Goal: Information Seeking & Learning: Learn about a topic

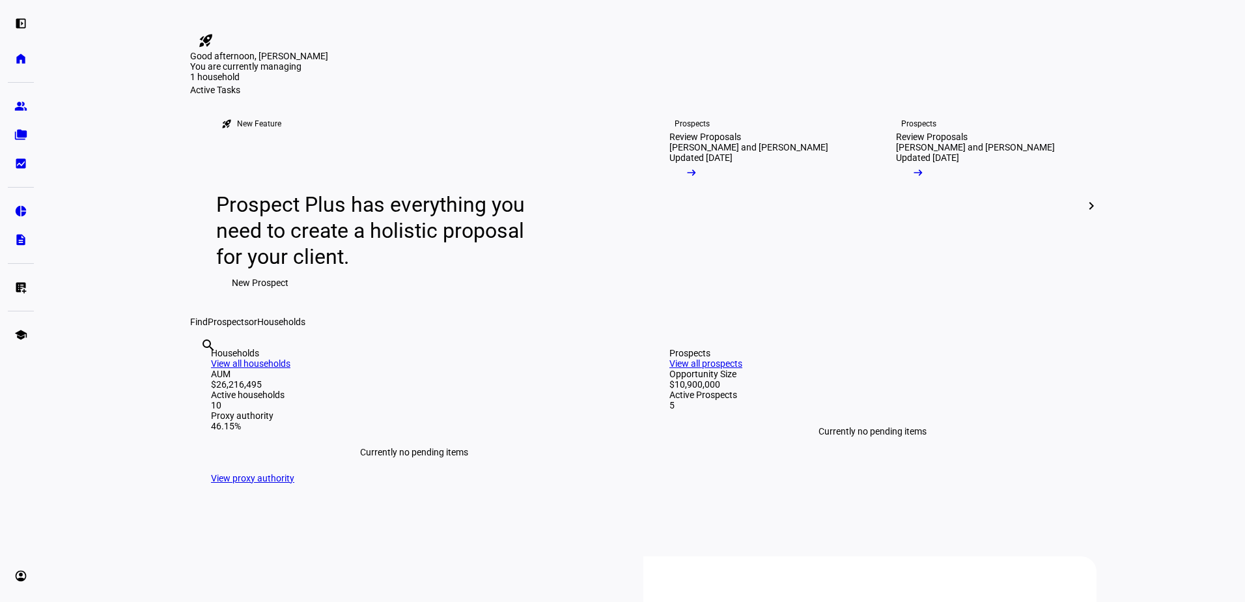
click at [356, 61] on div "Good afternoon, [PERSON_NAME]" at bounding box center [643, 56] width 906 height 10
click at [15, 108] on eth-mat-symbol "group" at bounding box center [20, 106] width 13 height 13
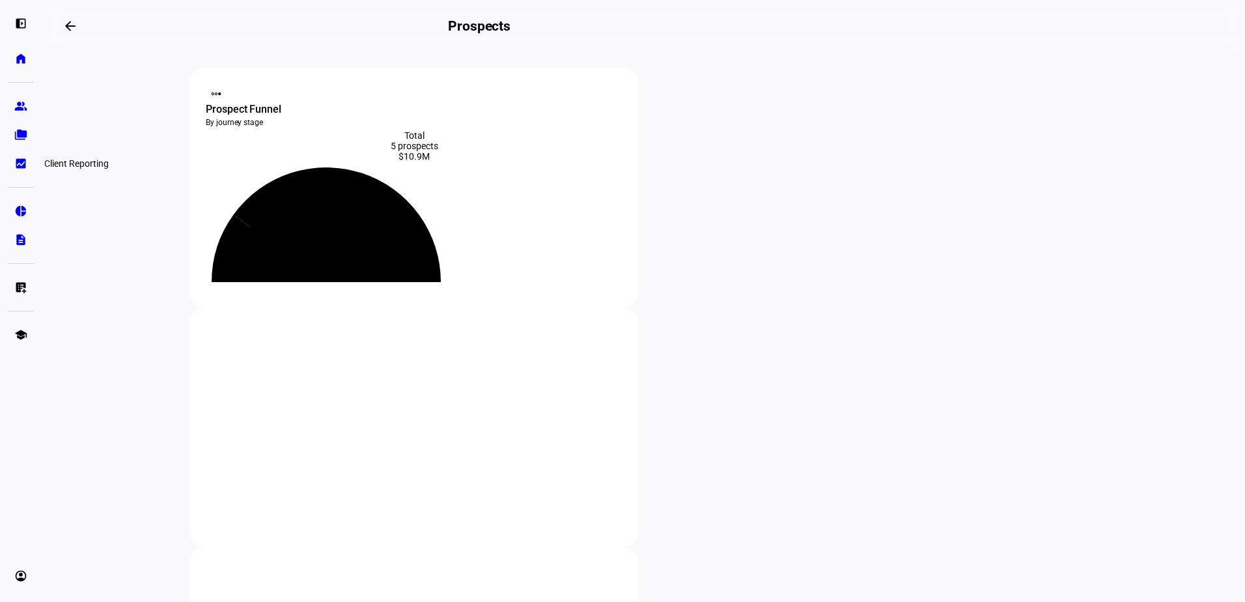
click at [13, 163] on link "bid_landscape Client Reporting" at bounding box center [21, 163] width 26 height 26
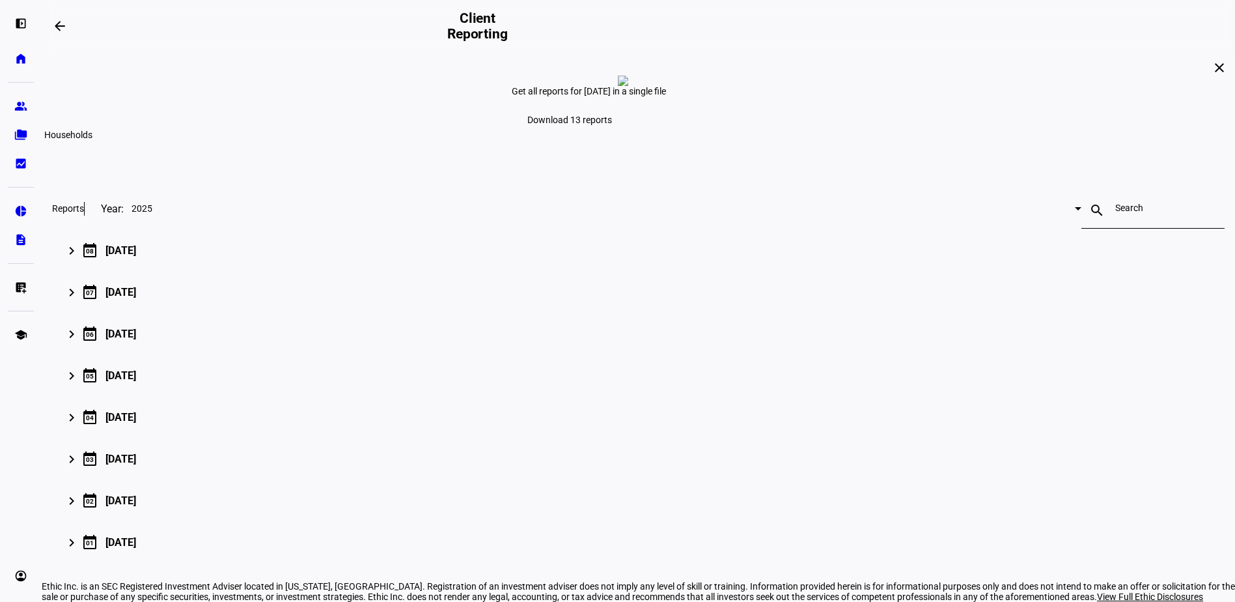
click at [9, 133] on link "folder_copy Households" at bounding box center [21, 135] width 26 height 26
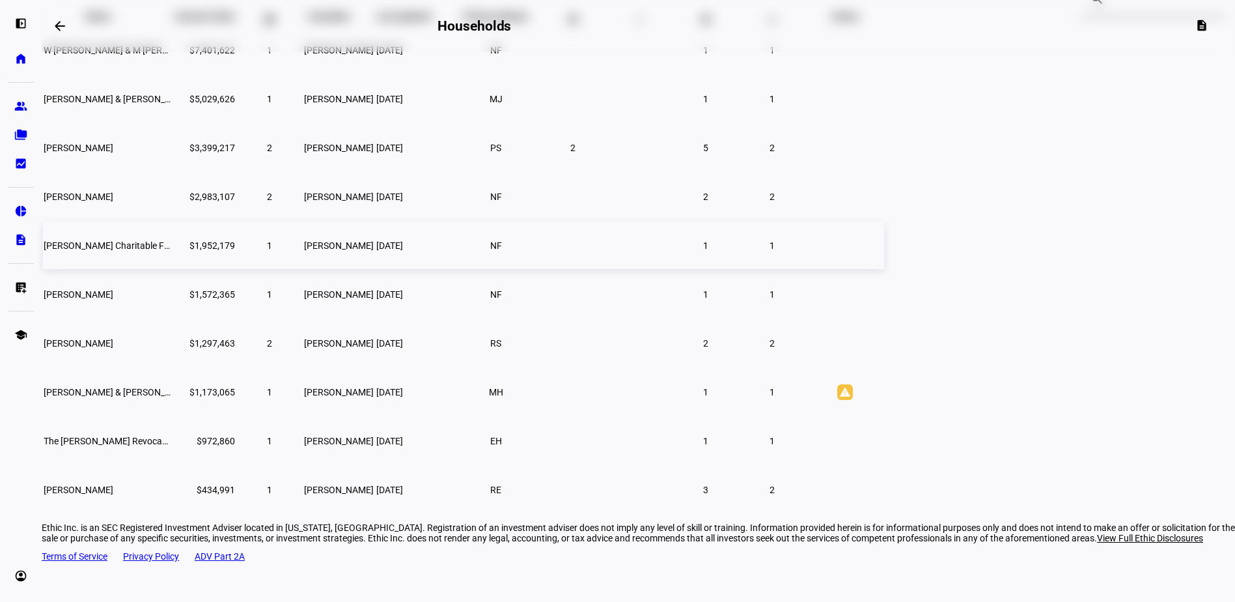
scroll to position [157, 0]
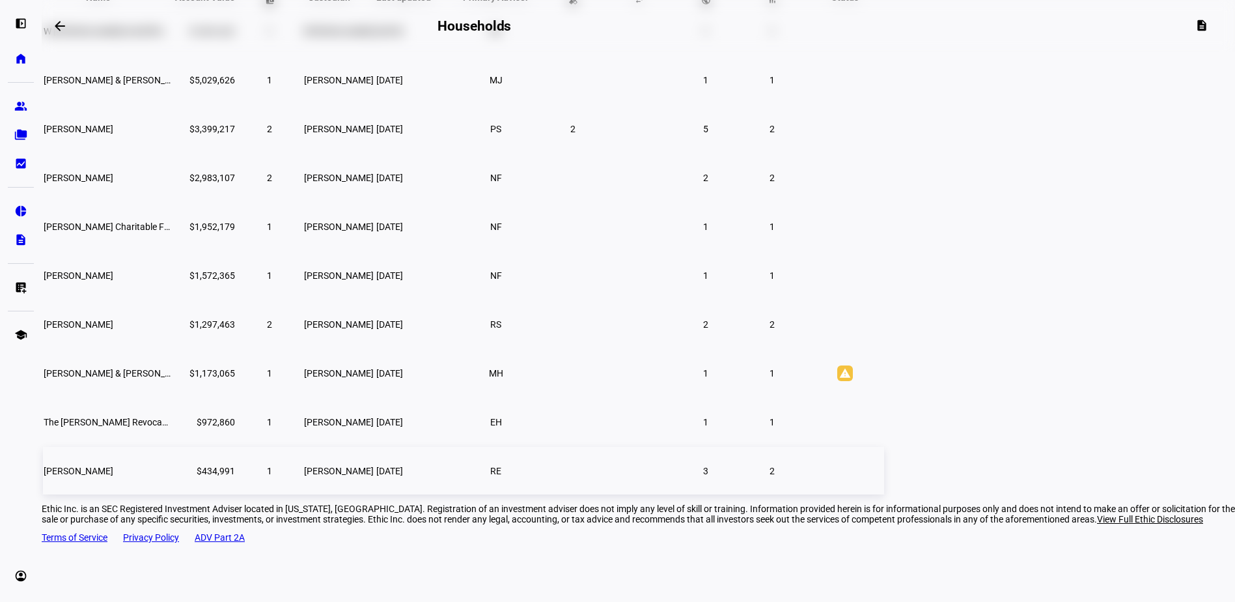
click at [113, 476] on span "[PERSON_NAME]" at bounding box center [79, 470] width 70 height 10
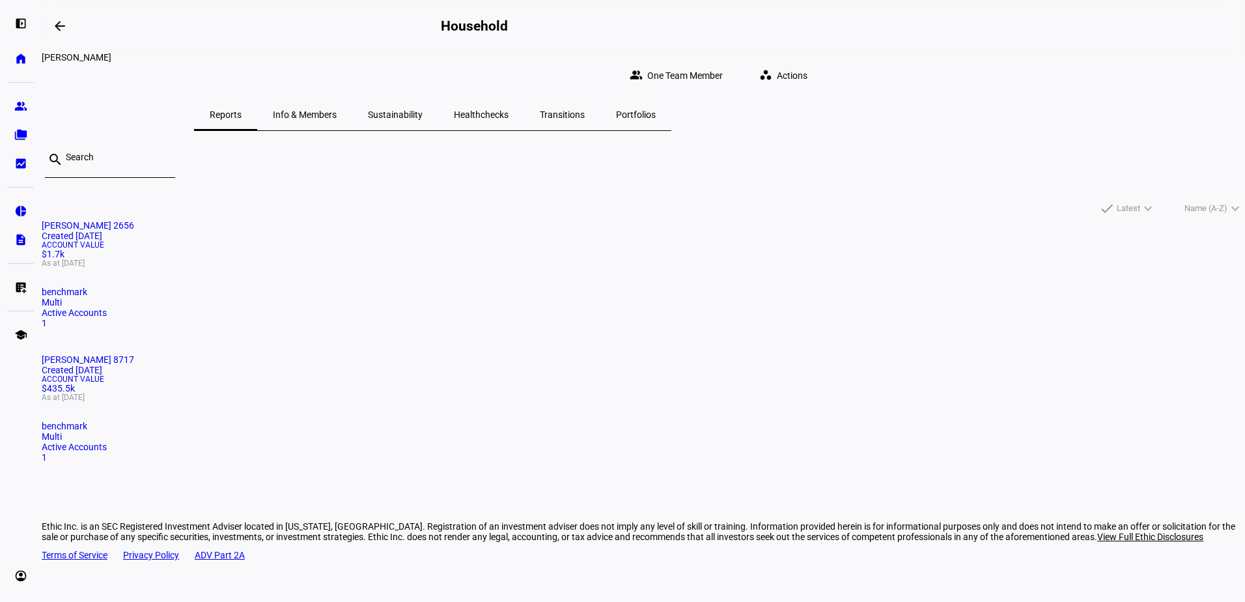
drag, startPoint x: 835, startPoint y: 106, endPoint x: 844, endPoint y: 114, distance: 11.5
click at [656, 110] on span "Portfolios" at bounding box center [636, 114] width 40 height 9
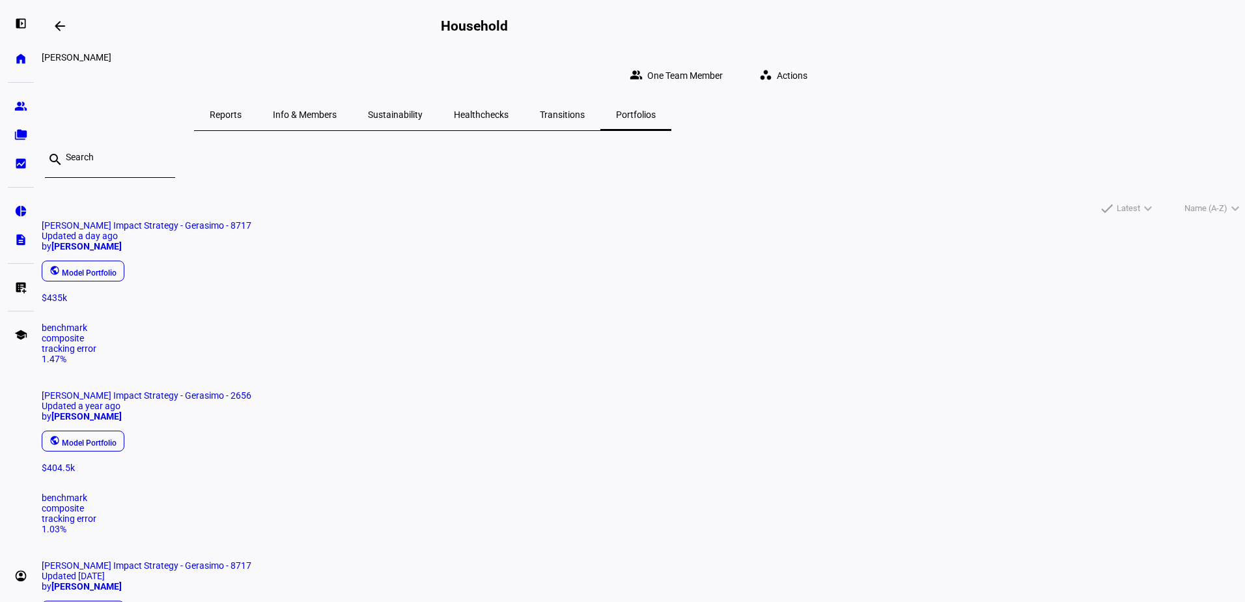
click at [398, 322] on mat-card "[PERSON_NAME] Impact Strategy - Gerasimo - 8717 Updated a day ago by [PERSON_NA…" at bounding box center [643, 292] width 1203 height 144
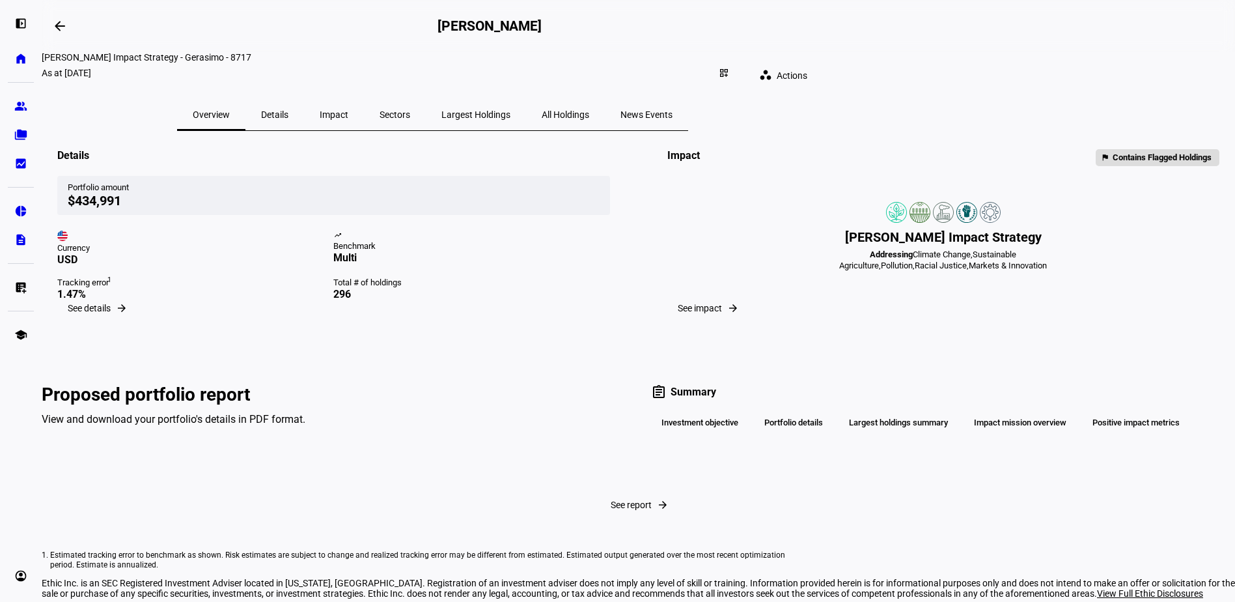
click at [111, 313] on span "See details" at bounding box center [89, 308] width 43 height 10
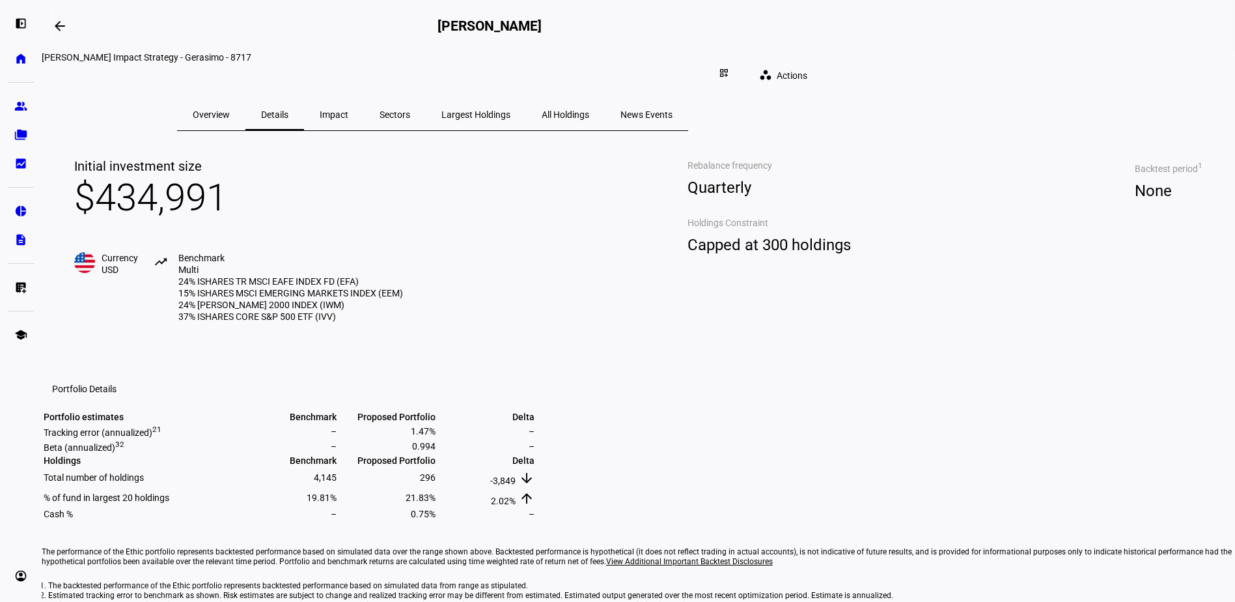
click at [589, 110] on span "All Holdings" at bounding box center [566, 114] width 48 height 9
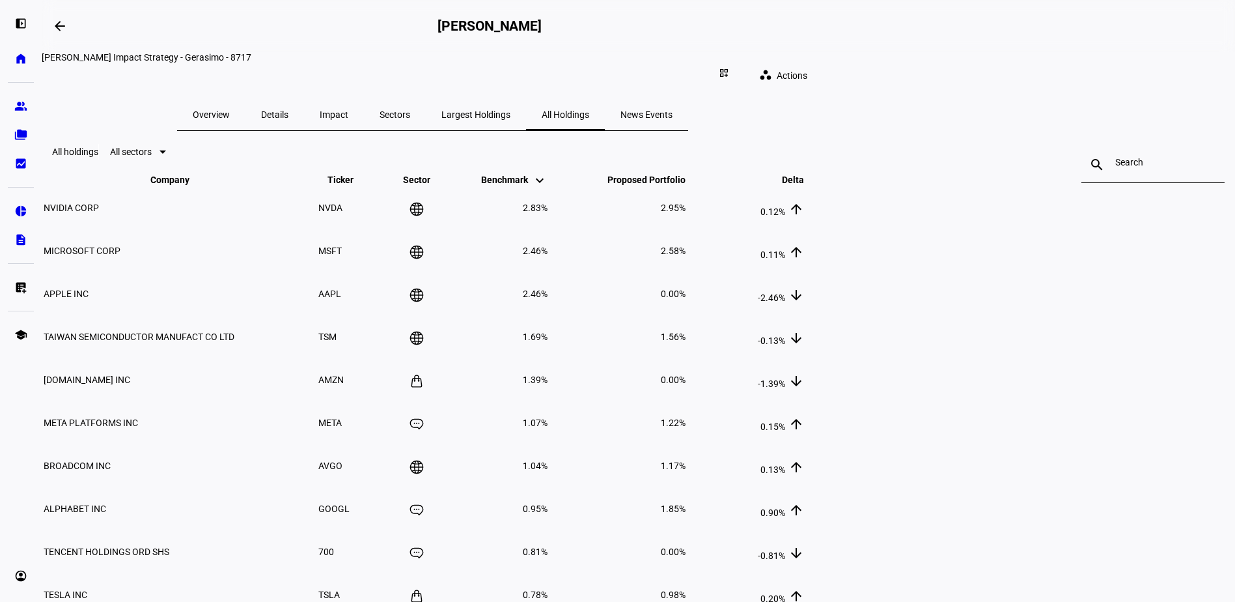
click at [510, 109] on span "Largest Holdings" at bounding box center [475, 114] width 69 height 31
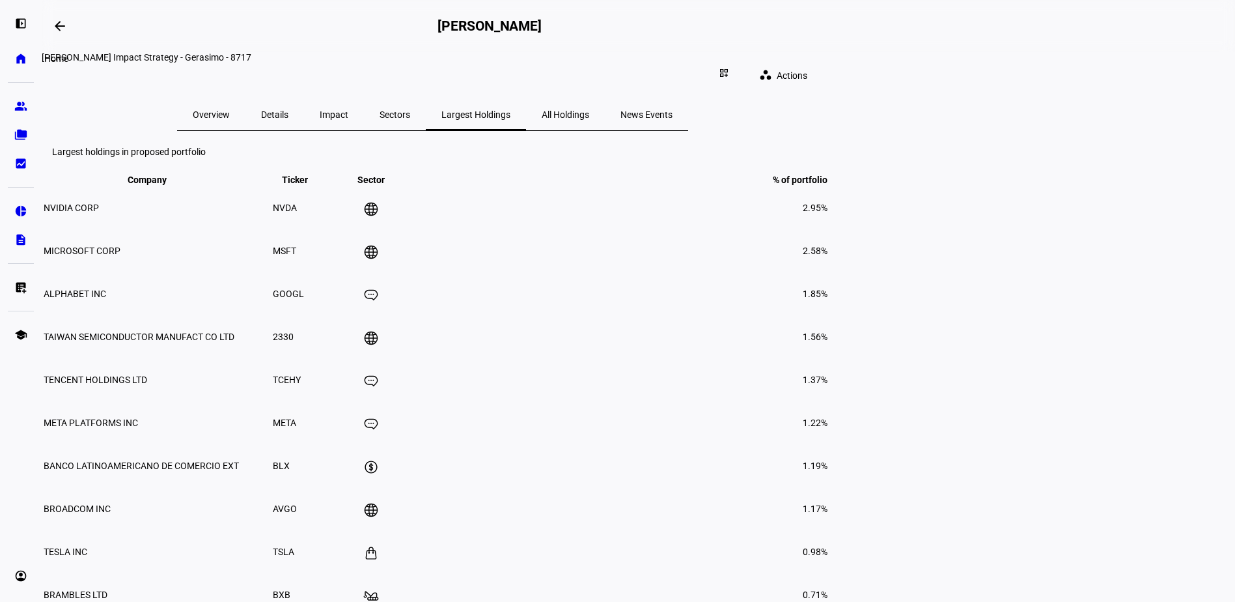
click at [14, 66] on link "home Home" at bounding box center [21, 59] width 26 height 26
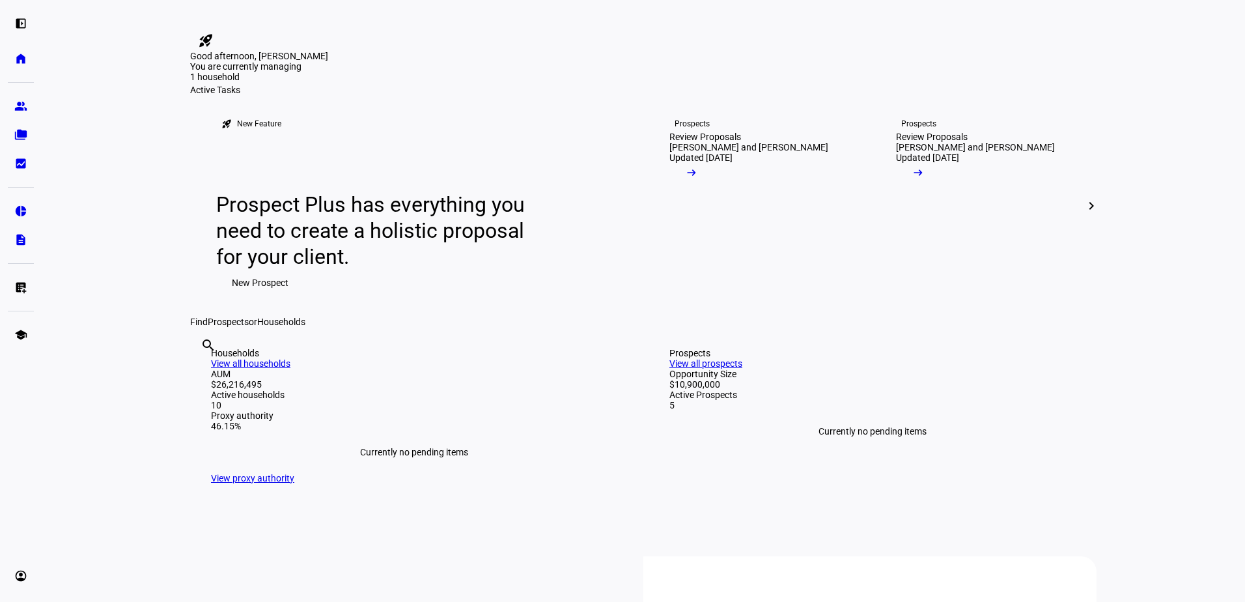
click at [320, 85] on div "1 household" at bounding box center [255, 78] width 130 height 13
click at [22, 135] on eth-mat-symbol "folder_copy" at bounding box center [20, 134] width 13 height 13
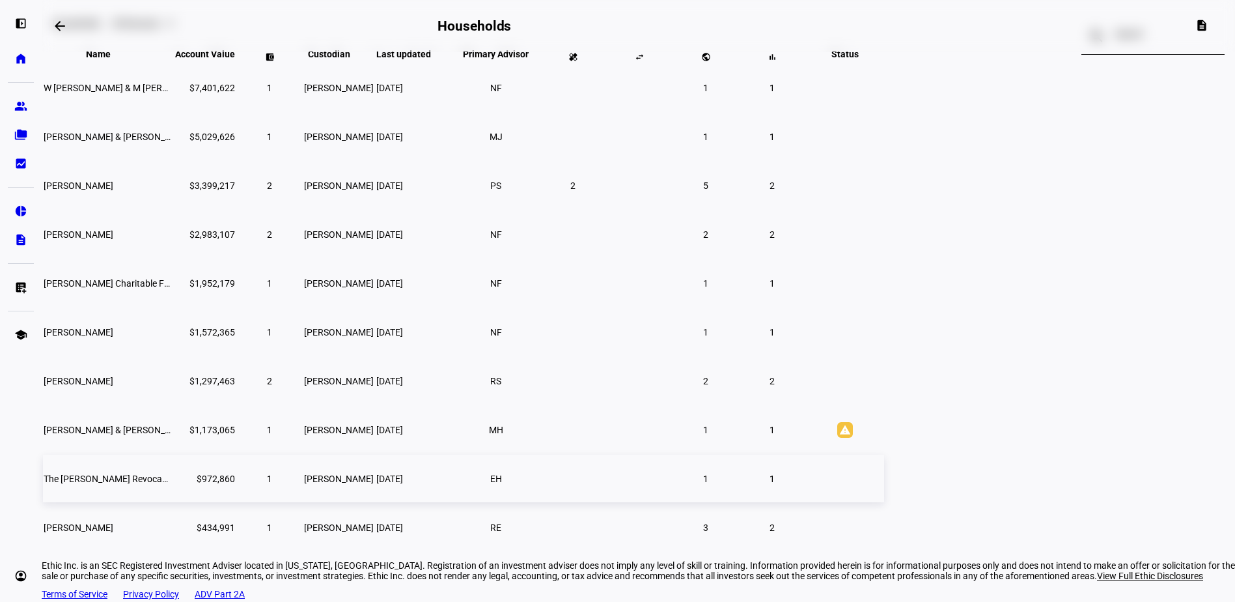
scroll to position [157, 0]
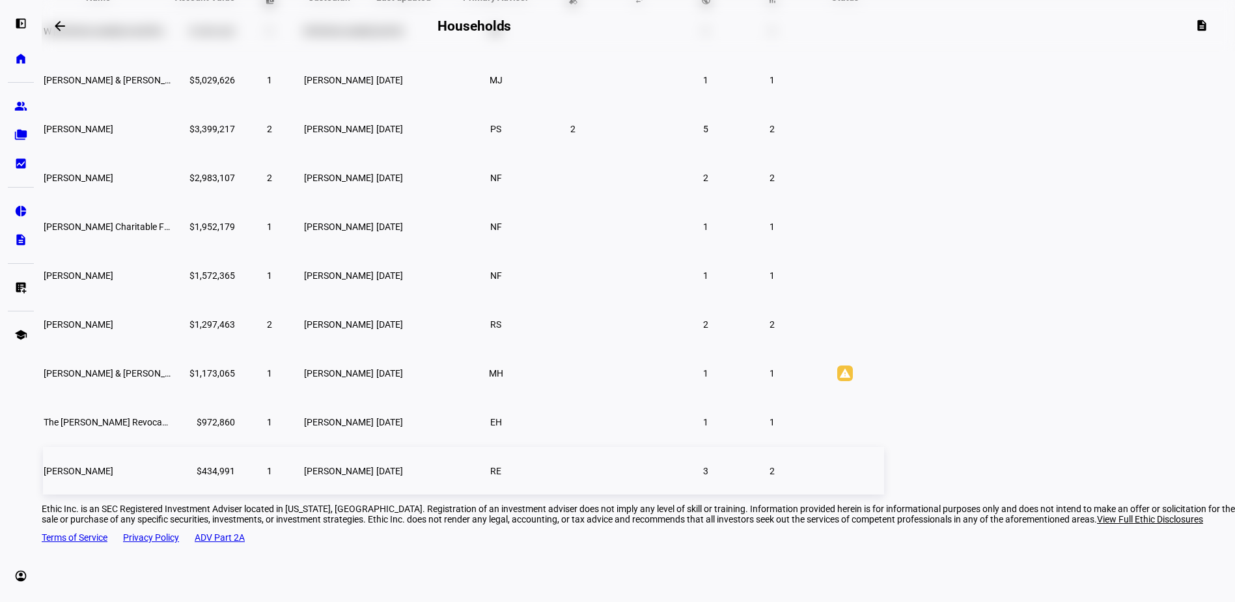
click at [113, 476] on span "[PERSON_NAME]" at bounding box center [79, 470] width 70 height 10
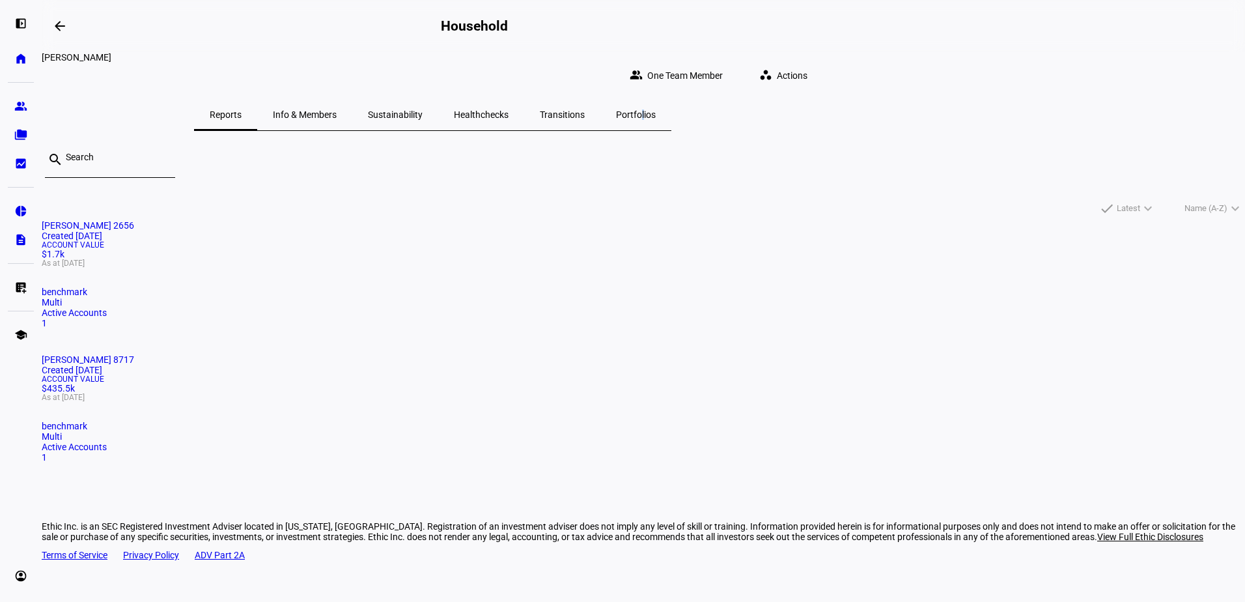
click at [656, 110] on span "Portfolios" at bounding box center [636, 114] width 40 height 9
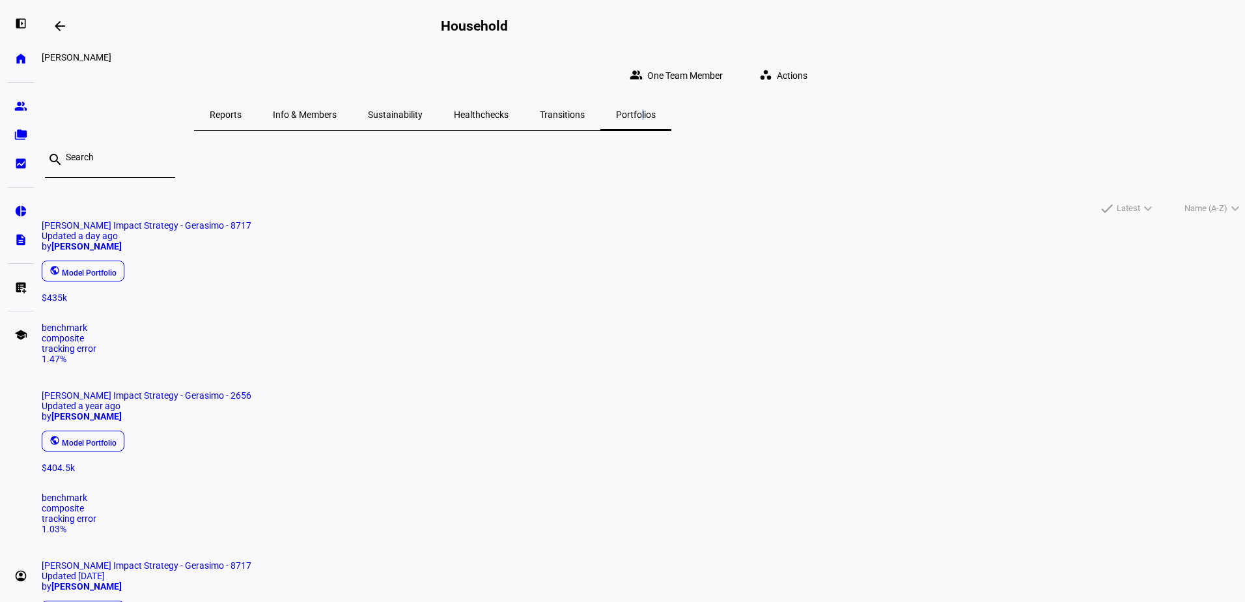
click at [424, 292] on mat-chip-listbox "public Model Portfolio" at bounding box center [643, 275] width 1203 height 35
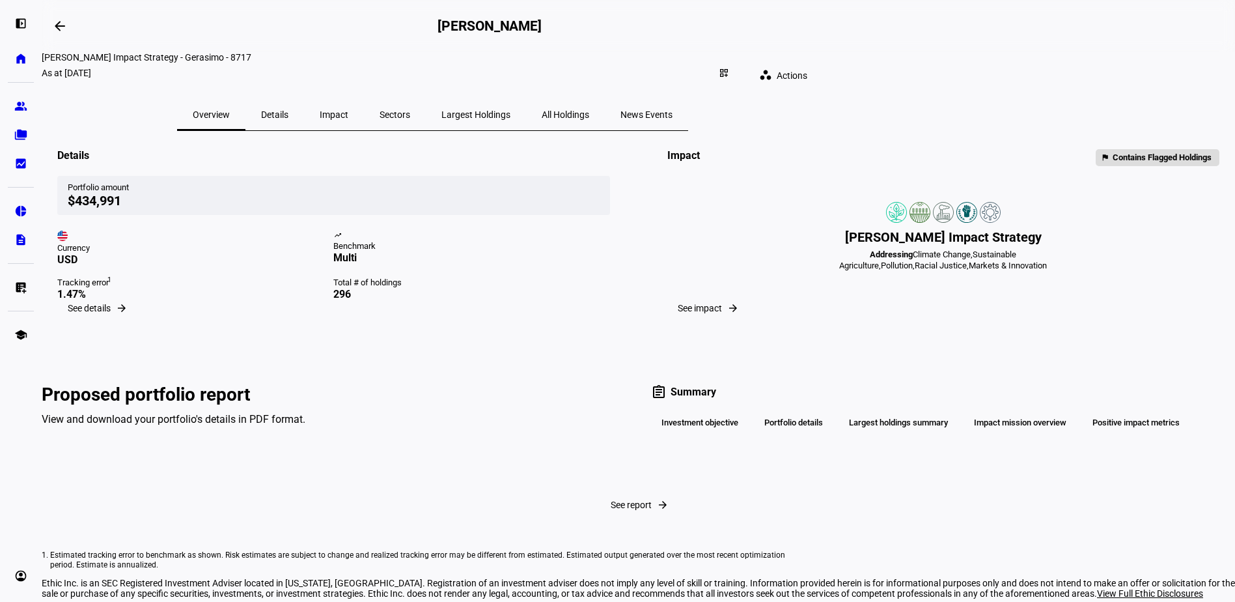
click at [410, 110] on span "Sectors" at bounding box center [395, 114] width 31 height 9
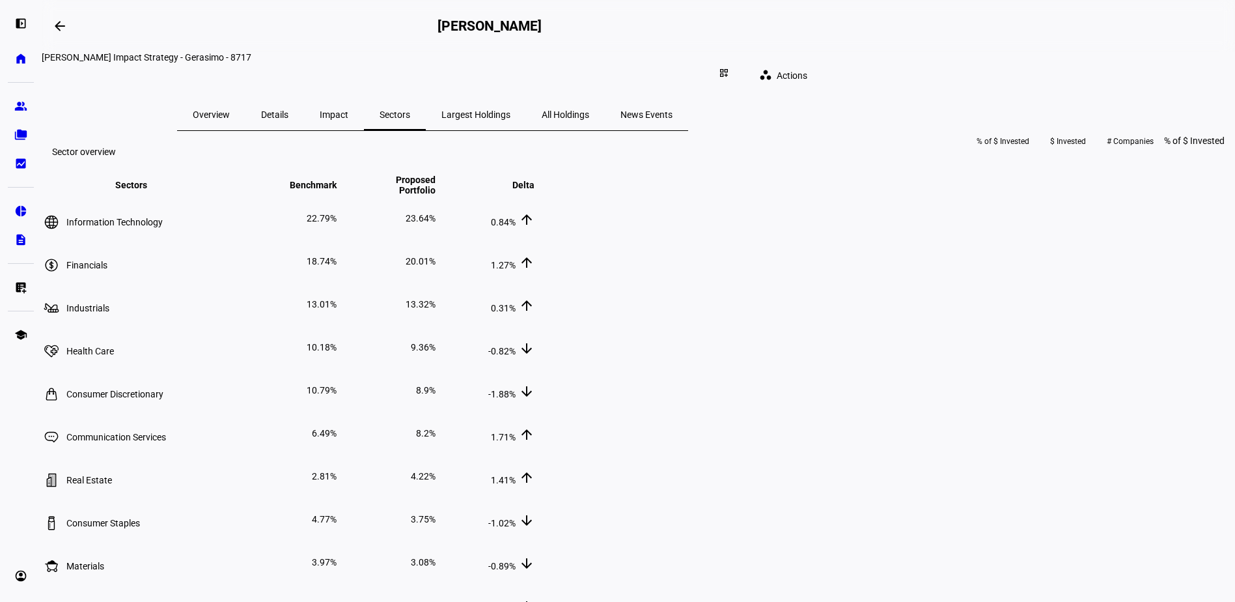
click at [348, 110] on span "Impact" at bounding box center [334, 114] width 29 height 9
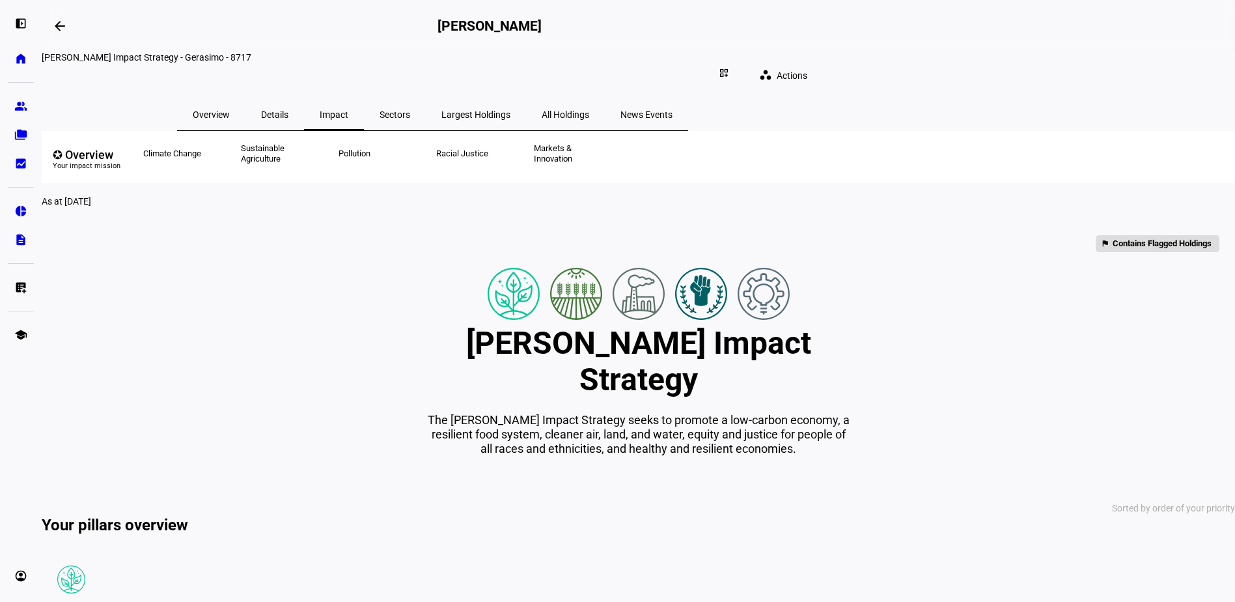
click at [288, 110] on span "Details" at bounding box center [274, 114] width 27 height 9
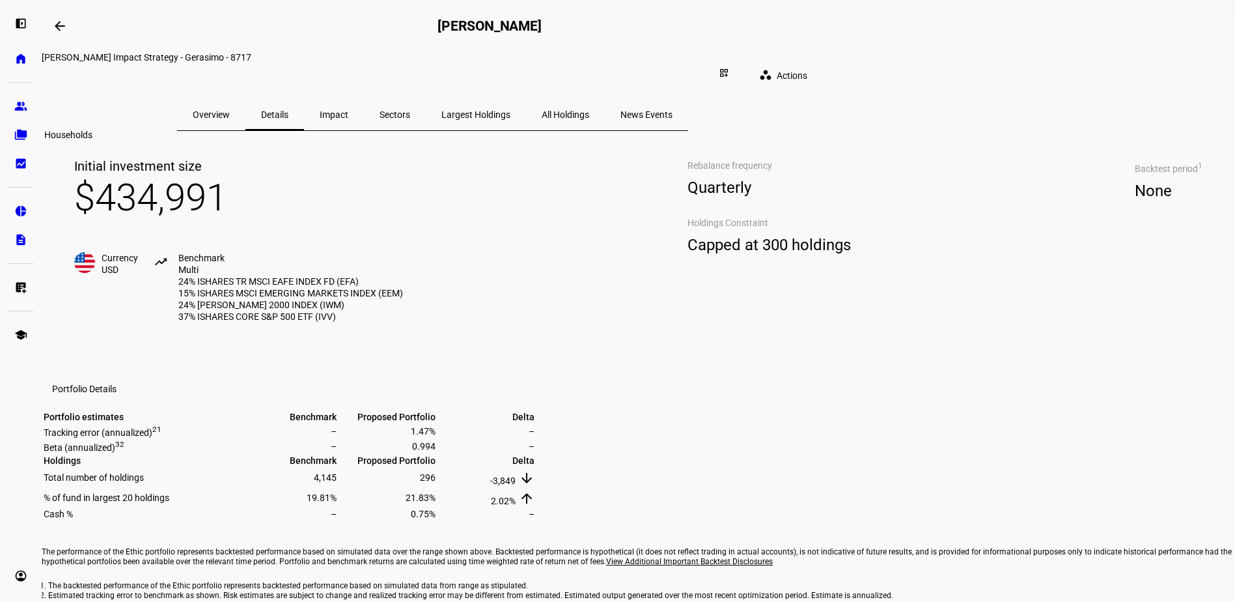
click at [25, 134] on eth-mat-symbol "folder_copy" at bounding box center [20, 134] width 13 height 13
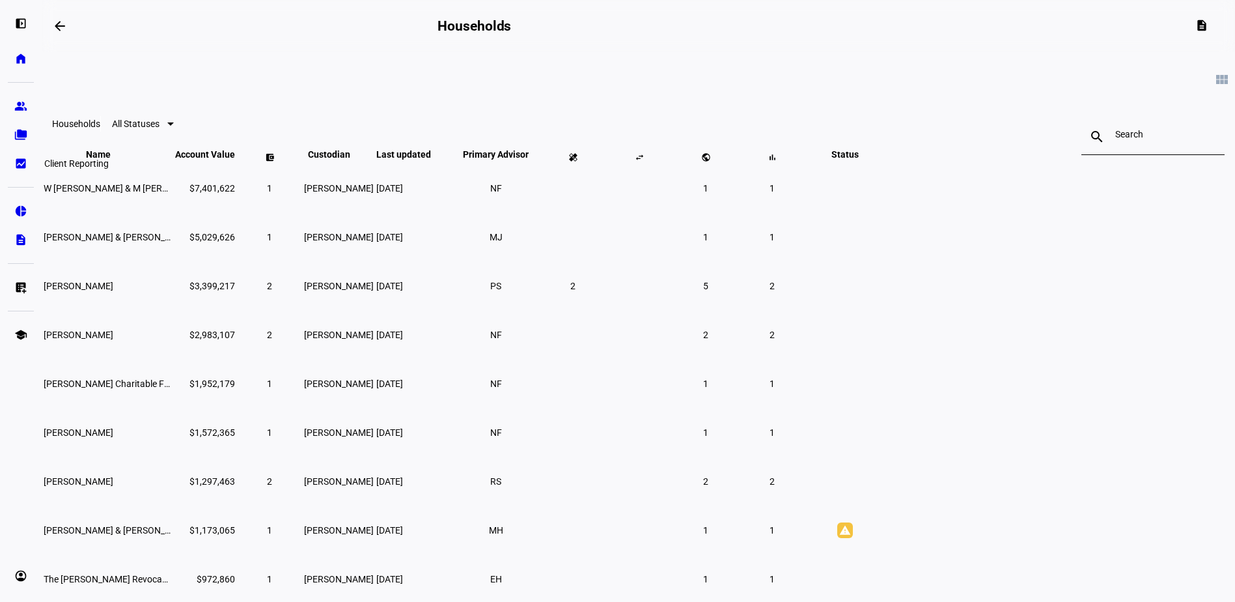
click at [20, 164] on eth-mat-symbol "bid_landscape" at bounding box center [20, 163] width 13 height 13
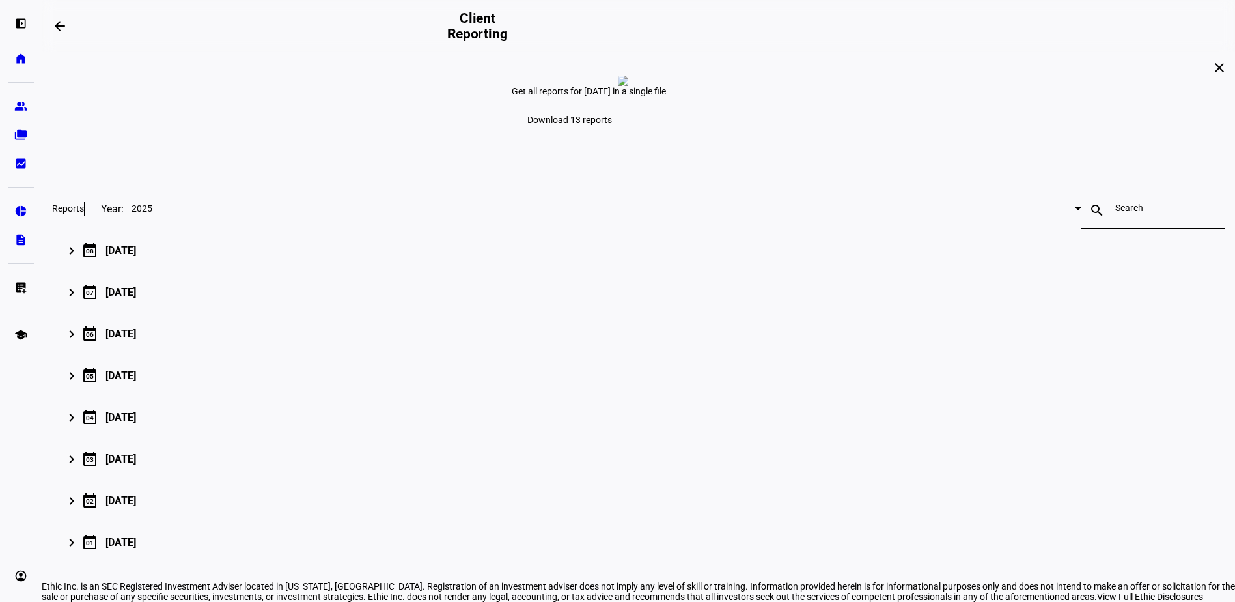
scroll to position [130, 0]
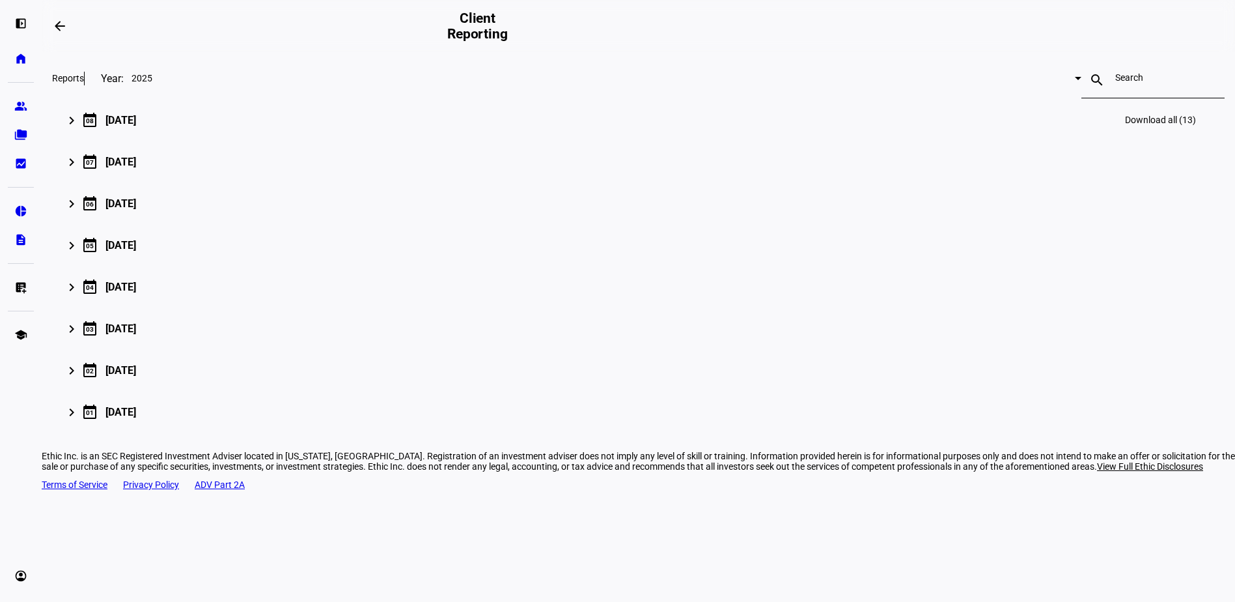
click at [136, 126] on div "[DATE]" at bounding box center [120, 120] width 31 height 12
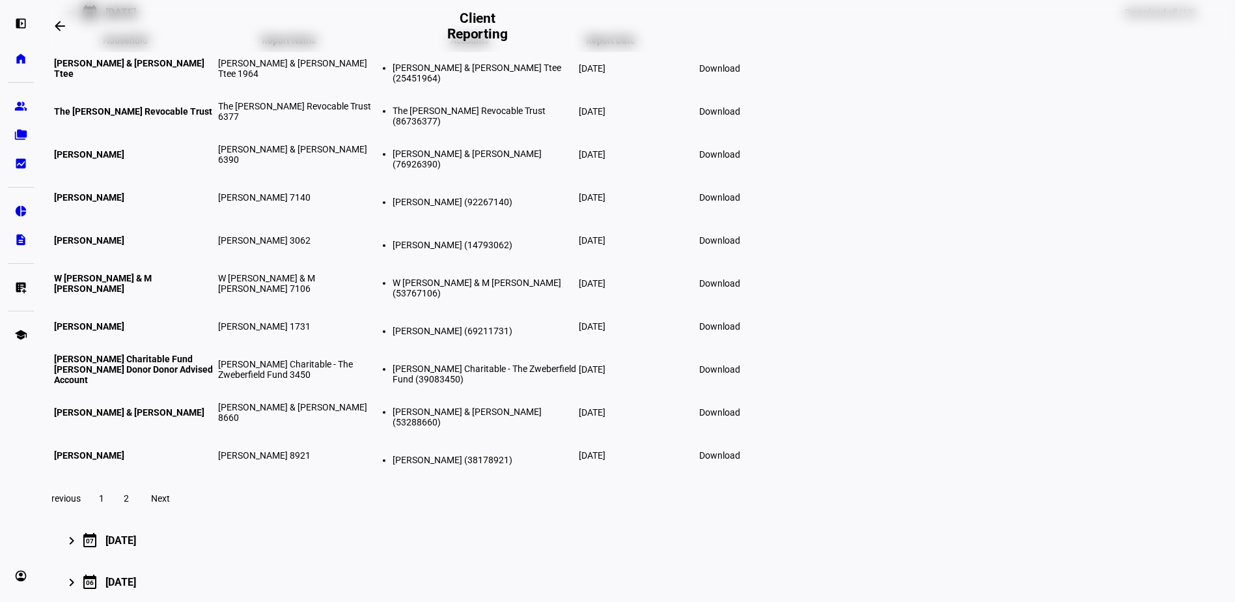
scroll to position [260, 0]
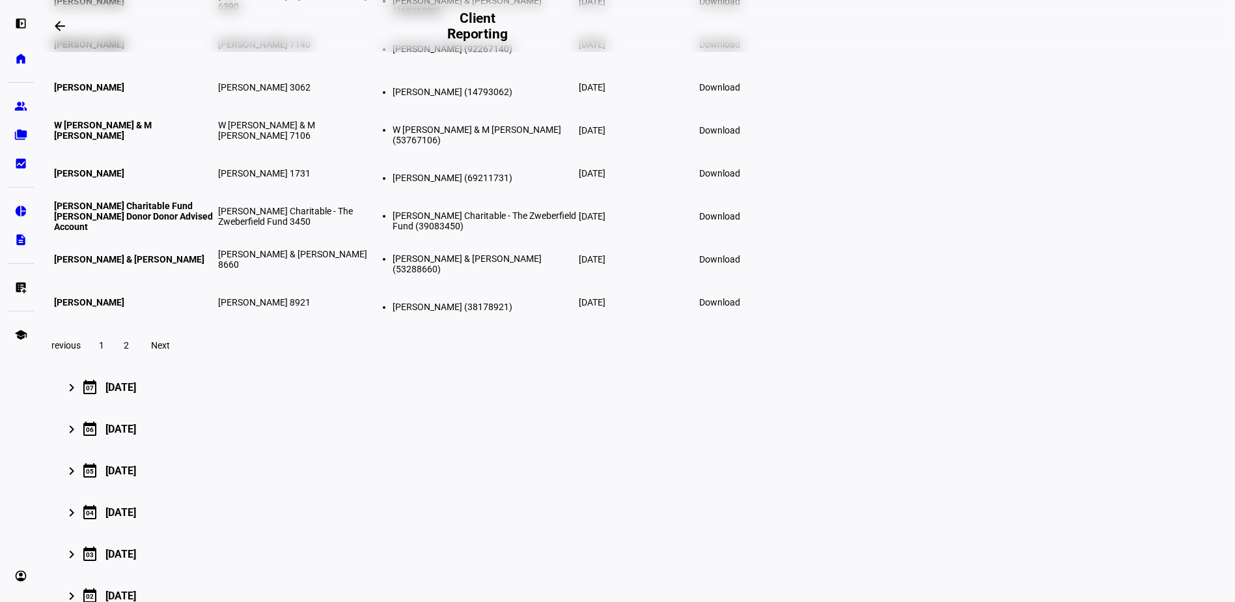
click at [170, 350] on span "Next" at bounding box center [160, 345] width 19 height 10
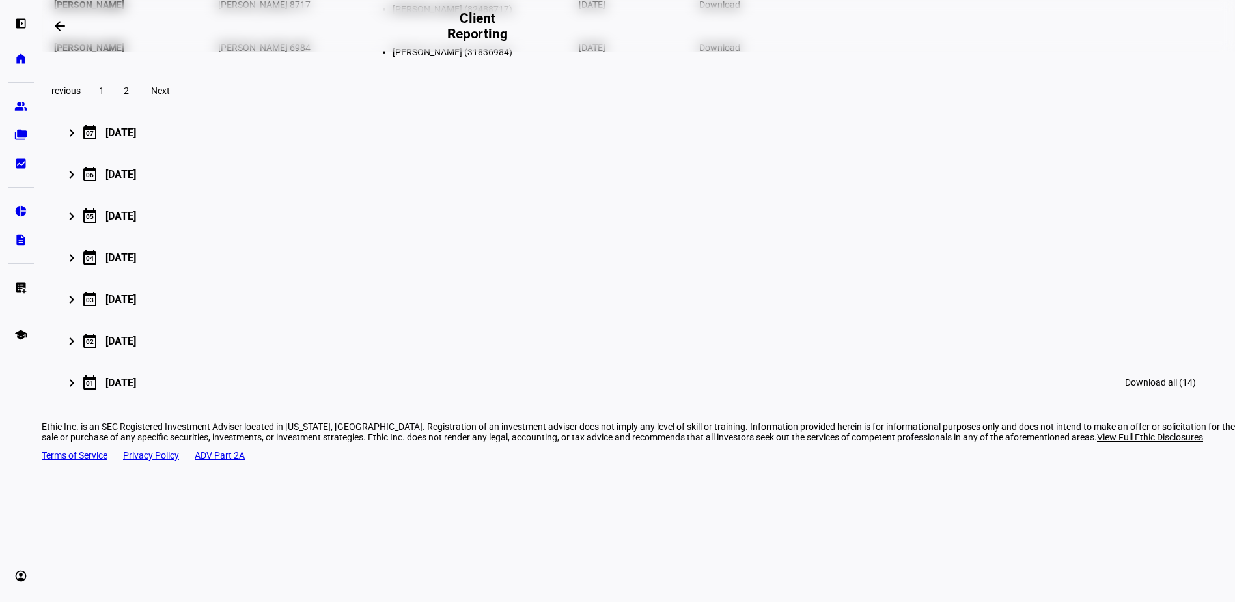
scroll to position [381, 0]
click at [113, 106] on span at bounding box center [101, 90] width 23 height 31
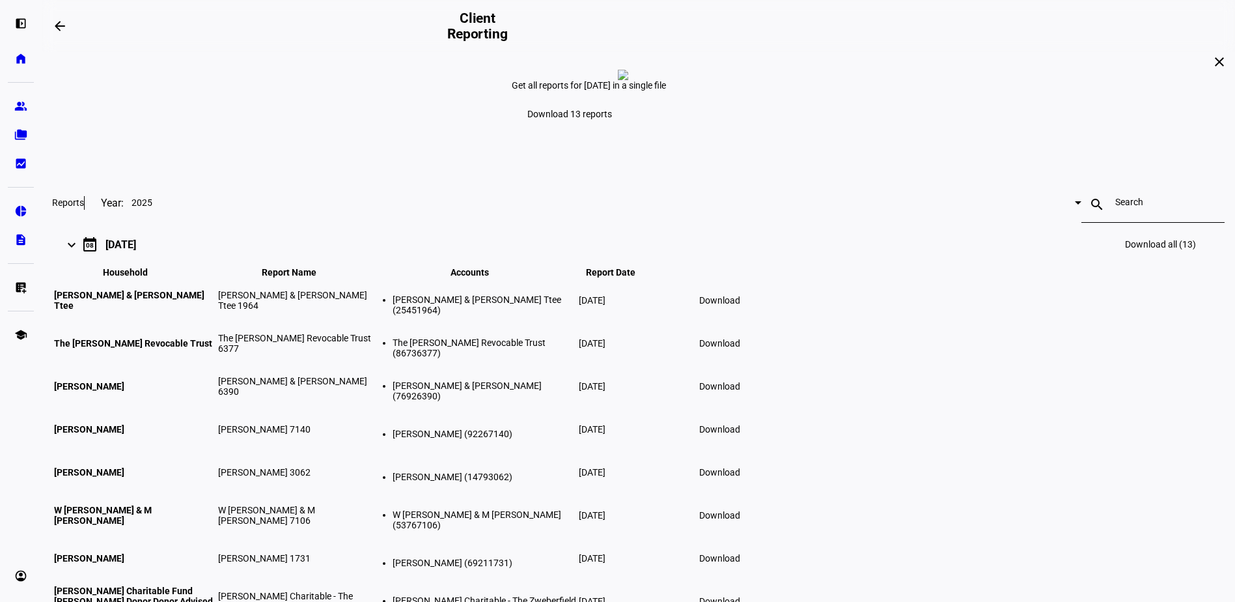
scroll to position [0, 0]
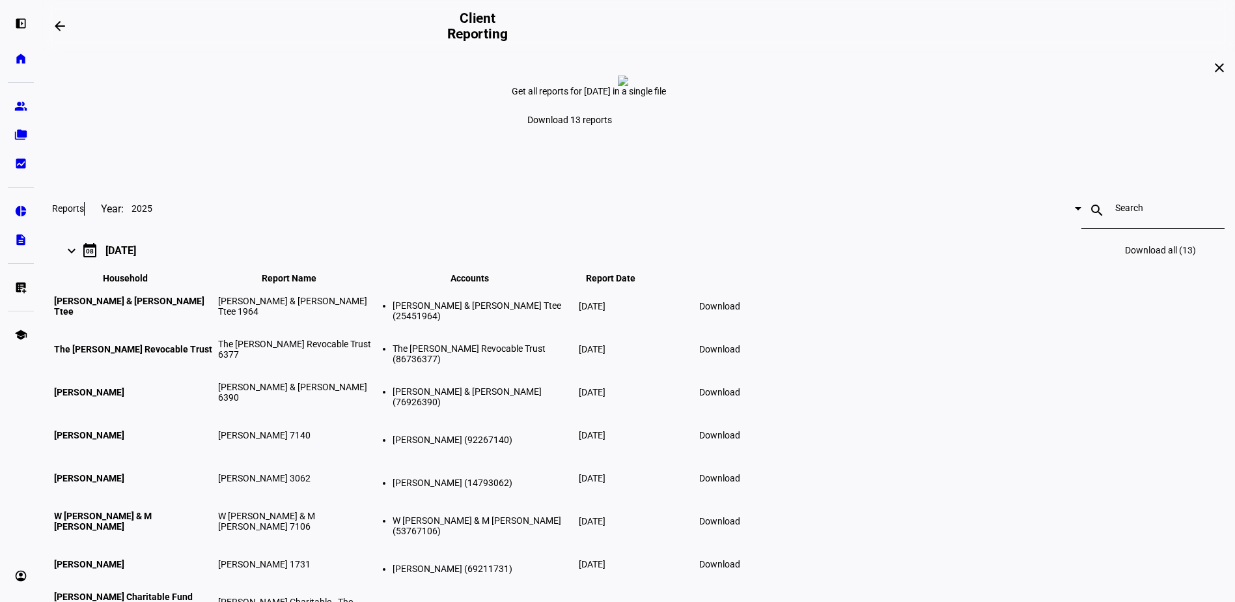
click at [25, 96] on link "group Prospects" at bounding box center [21, 106] width 26 height 26
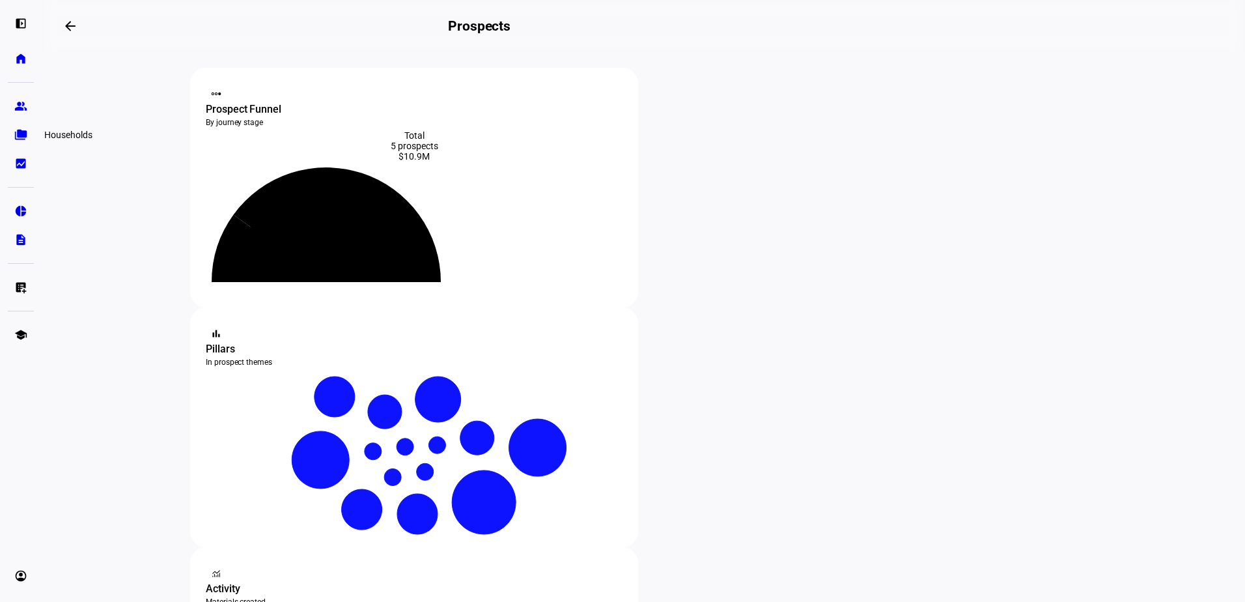
click at [21, 133] on eth-mat-symbol "folder_copy" at bounding box center [20, 134] width 13 height 13
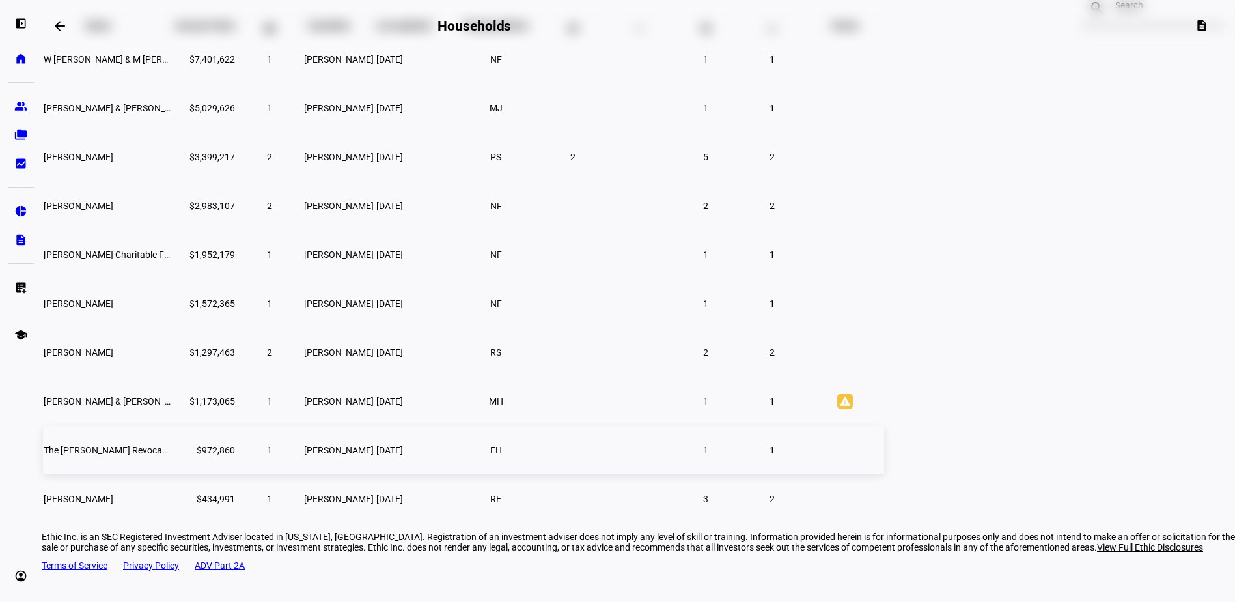
scroll to position [130, 0]
click at [113, 503] on span "[PERSON_NAME]" at bounding box center [79, 497] width 70 height 10
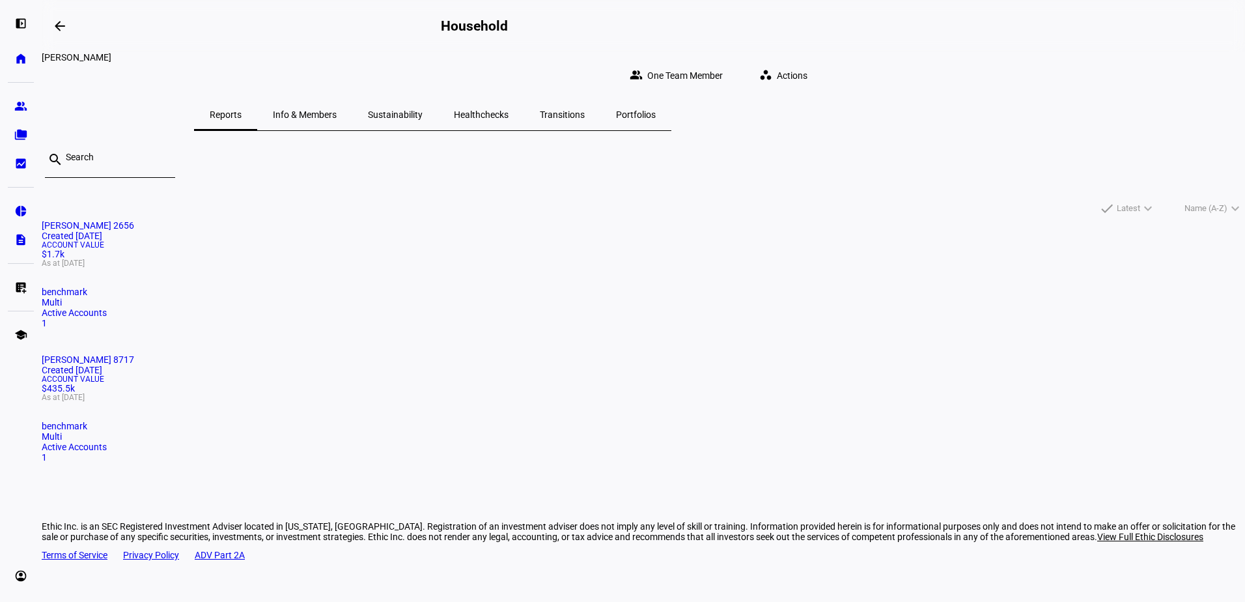
click at [656, 110] on span "Portfolios" at bounding box center [636, 114] width 40 height 9
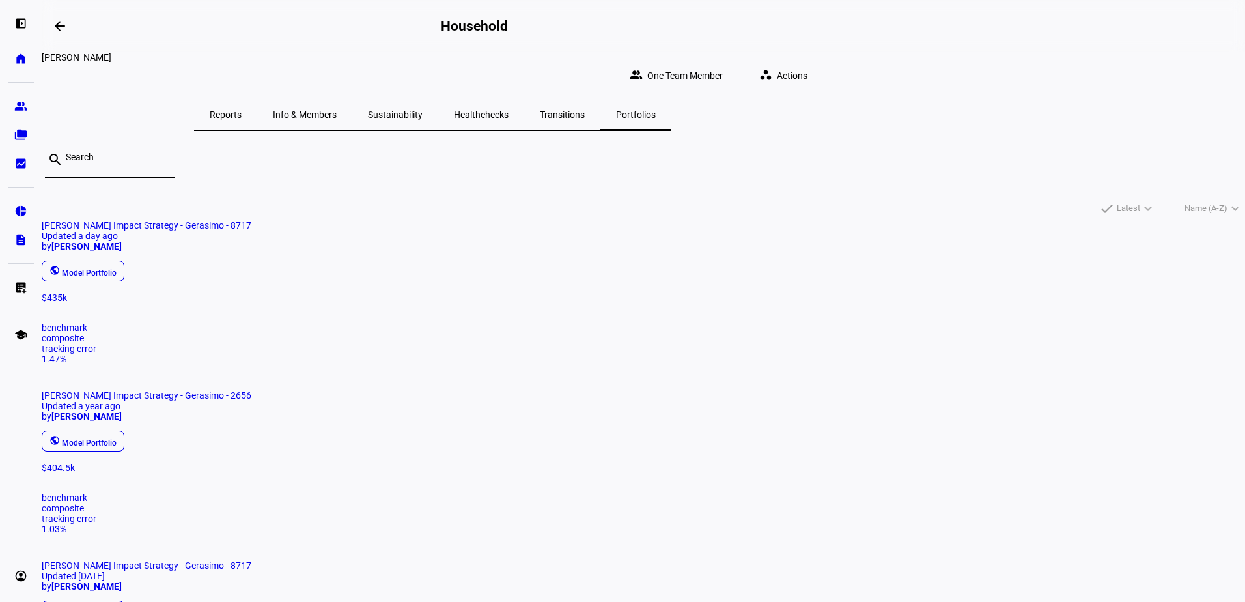
click at [419, 318] on mat-card "[PERSON_NAME] Impact Strategy - Gerasimo - 8717 Updated a day ago by [PERSON_NA…" at bounding box center [643, 292] width 1203 height 144
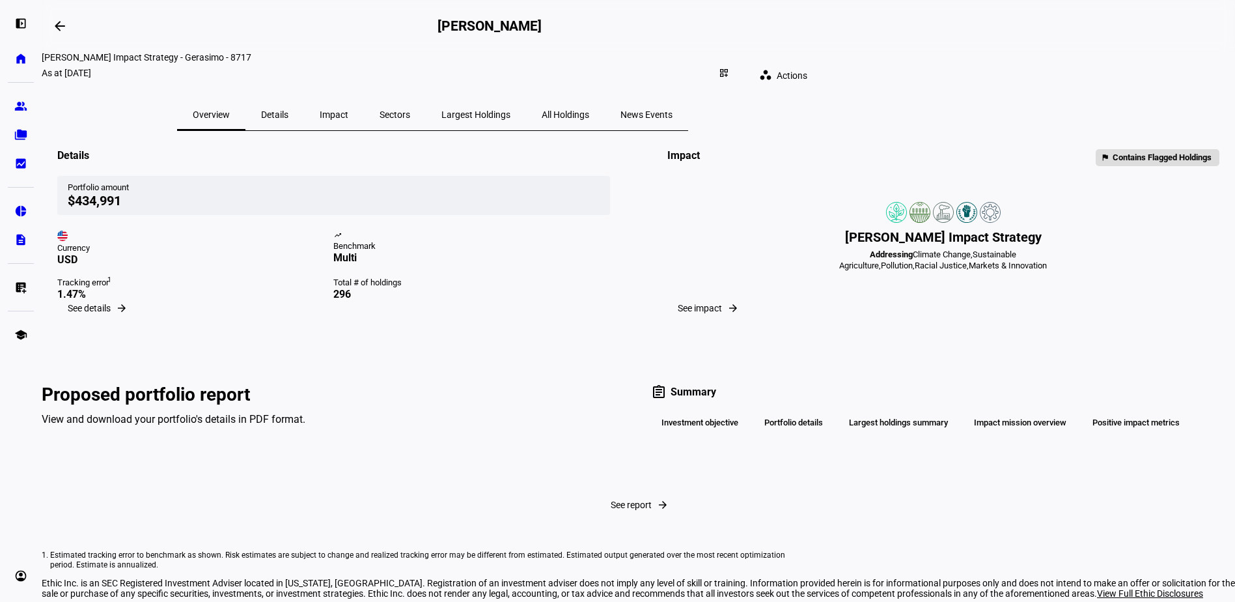
click at [589, 110] on span "All Holdings" at bounding box center [566, 114] width 48 height 9
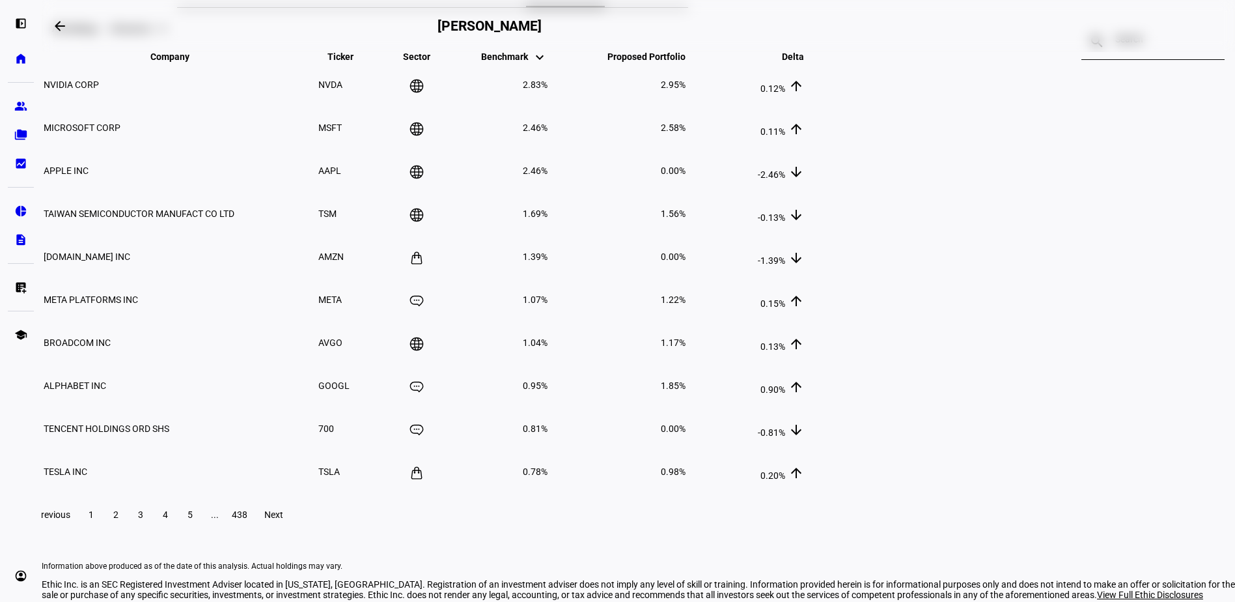
scroll to position [118, 0]
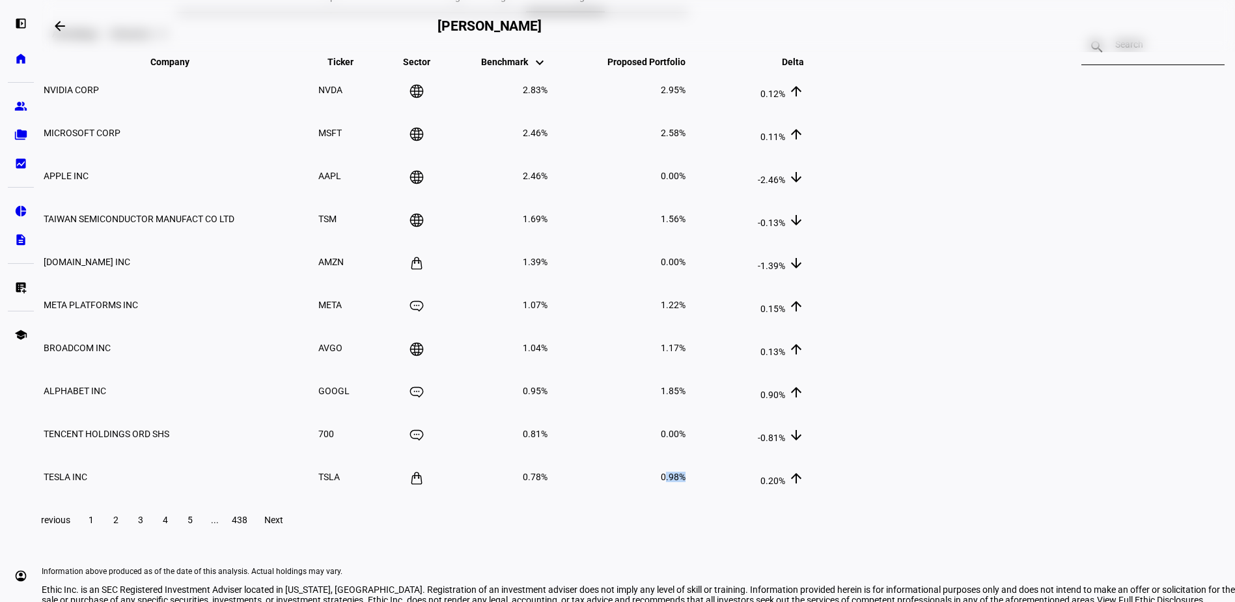
drag, startPoint x: 895, startPoint y: 521, endPoint x: 868, endPoint y: 520, distance: 26.7
click at [686, 497] on td "0.98%" at bounding box center [617, 477] width 137 height 42
drag, startPoint x: 818, startPoint y: 114, endPoint x: 904, endPoint y: 122, distance: 86.4
click at [805, 68] on tr "Company keyboard_arrow_down keyboard_arrow_up Ticker keyboard_arrow_down keyboa…" at bounding box center [424, 62] width 762 height 12
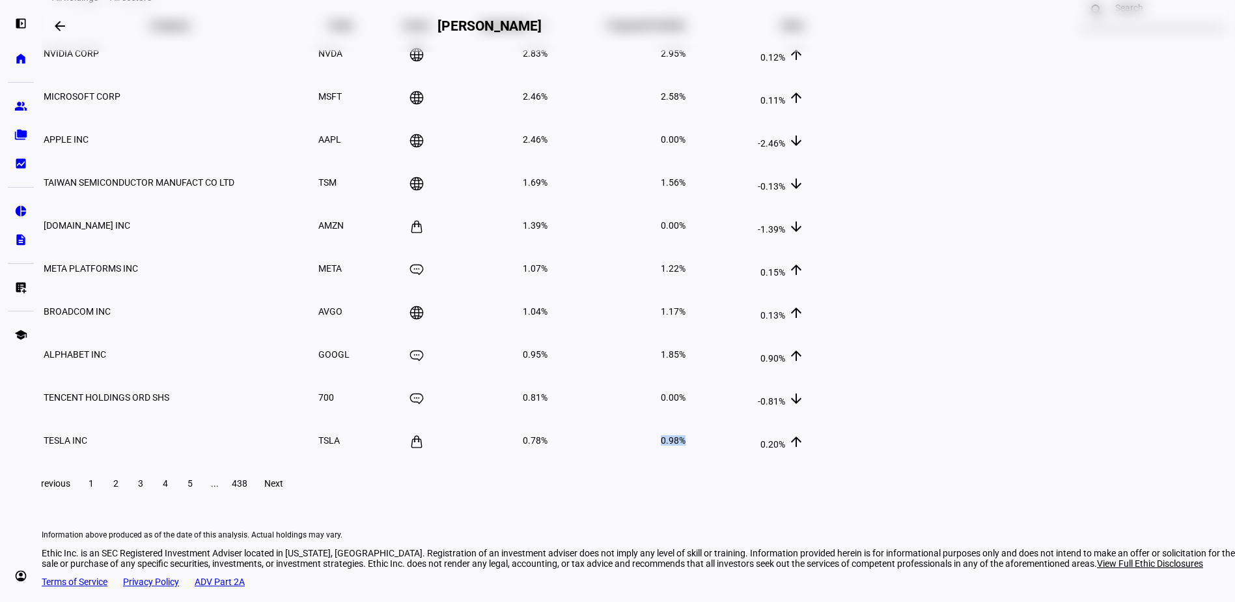
scroll to position [248, 0]
